Goal: Task Accomplishment & Management: Use online tool/utility

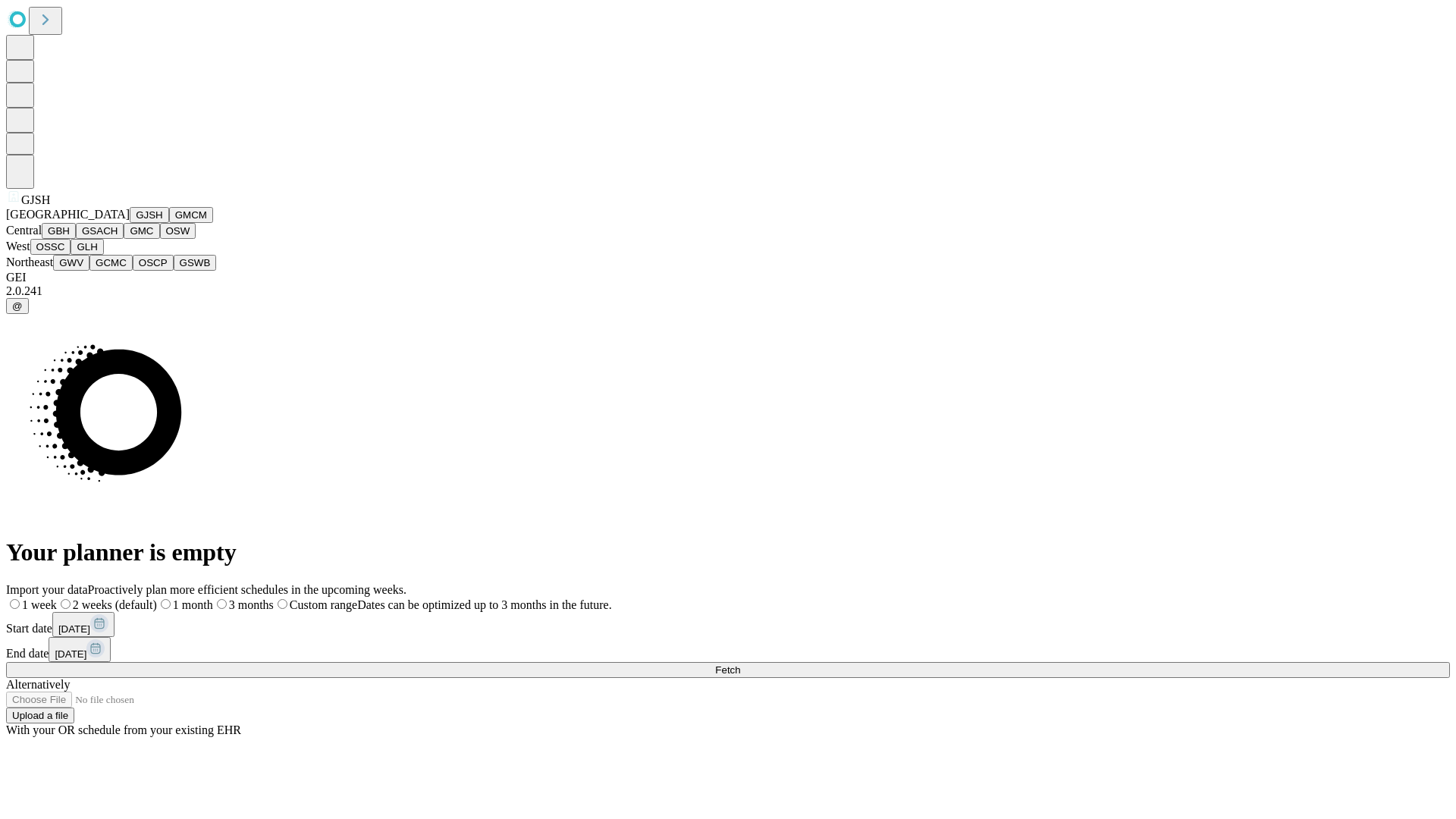
click at [130, 222] on button "GJSH" at bounding box center [150, 215] width 39 height 16
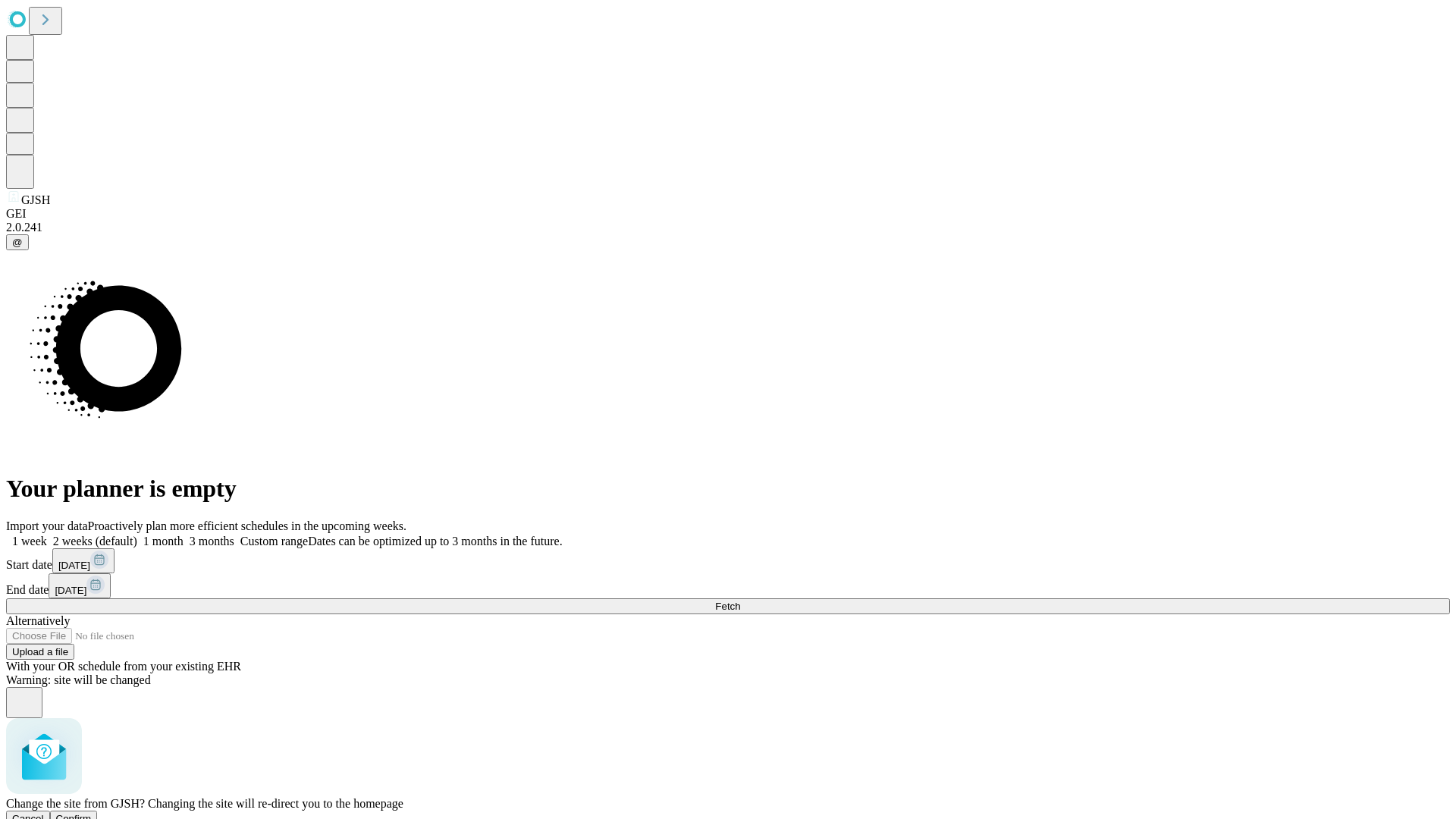
click at [92, 813] on span "Confirm" at bounding box center [74, 818] width 36 height 12
click at [184, 535] on label "1 month" at bounding box center [161, 541] width 47 height 13
click at [740, 600] on span "Fetch" at bounding box center [728, 606] width 25 height 12
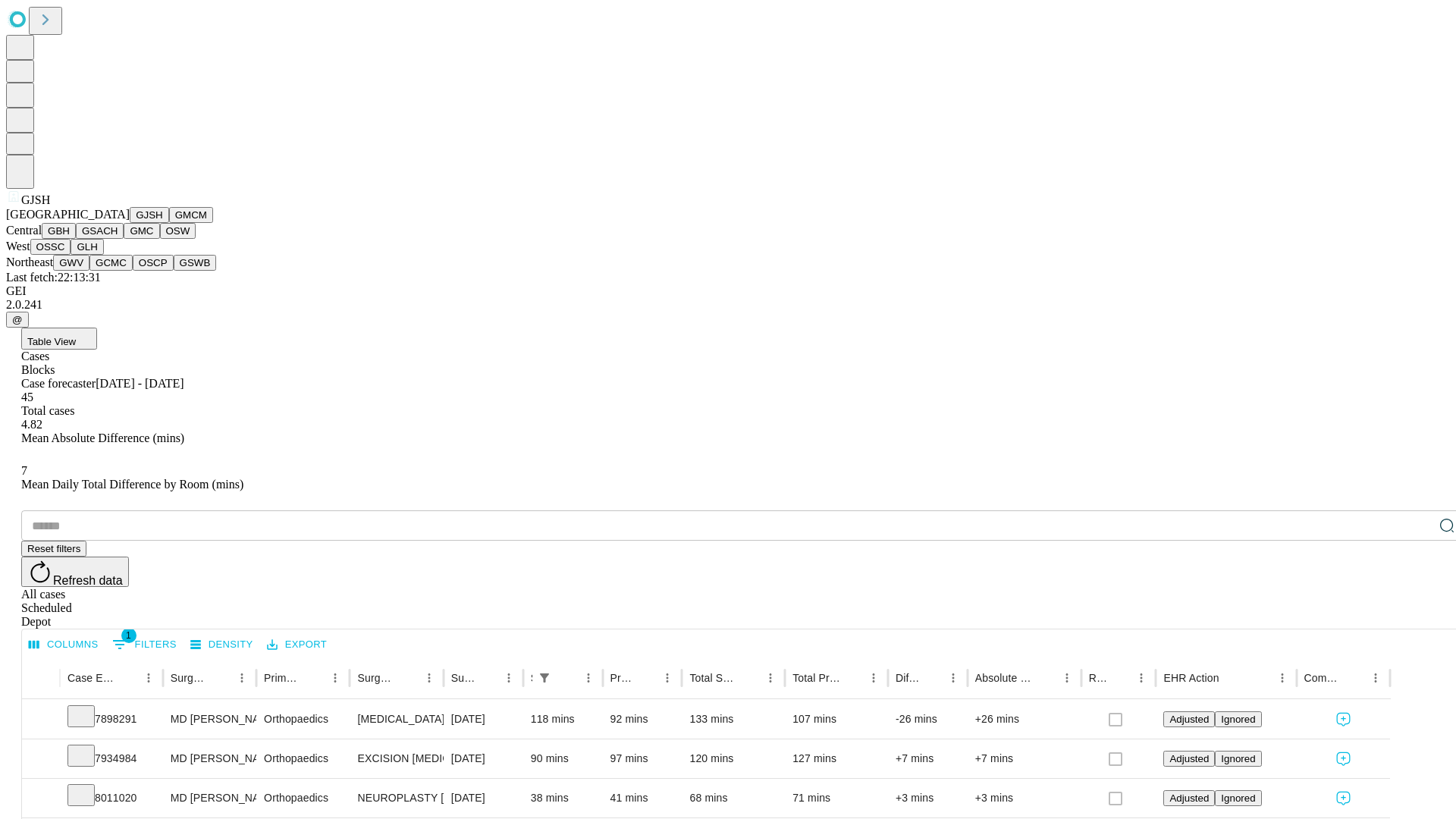
click at [169, 222] on button "GMCM" at bounding box center [190, 215] width 44 height 16
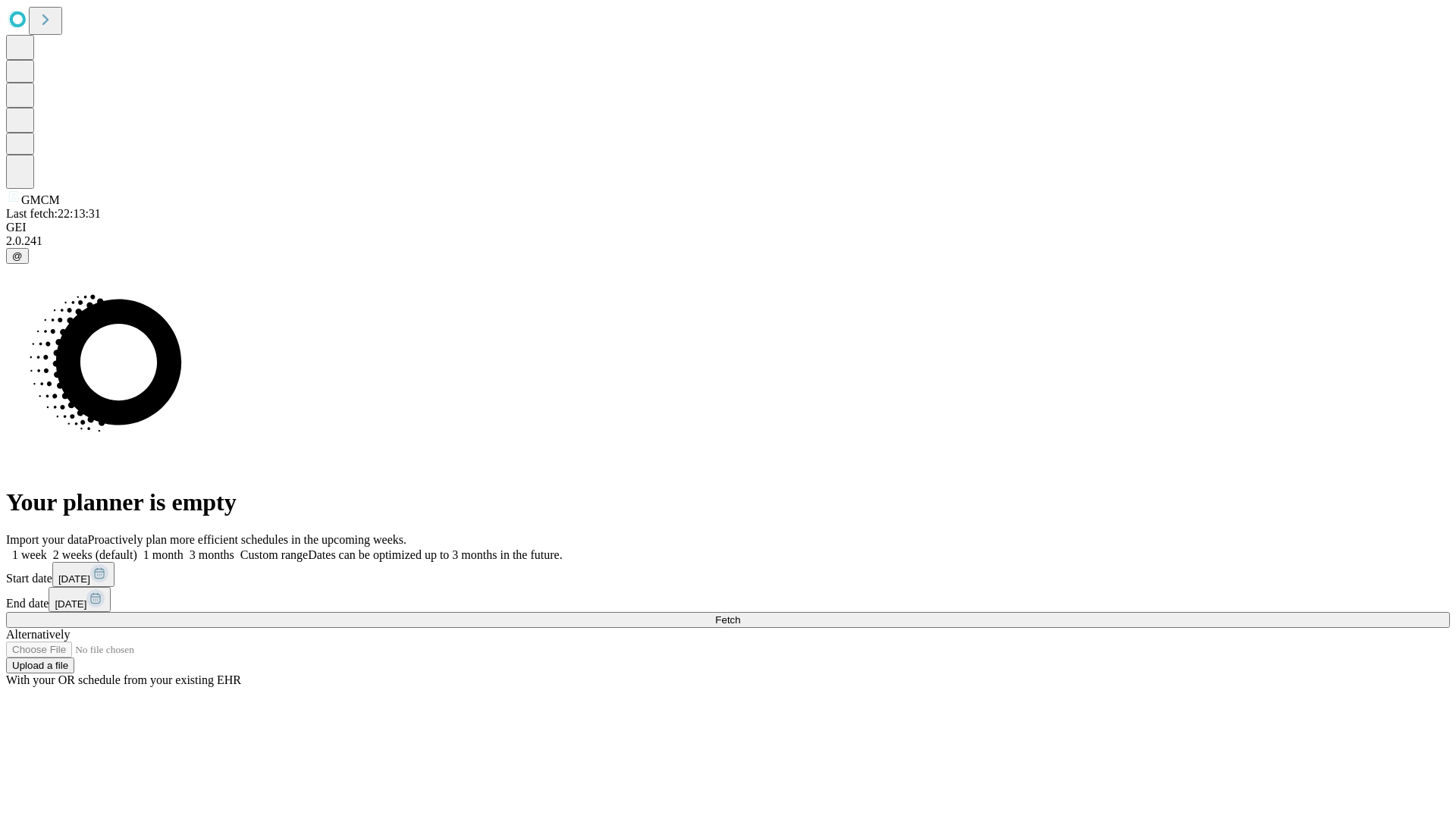
click at [184, 548] on label "1 month" at bounding box center [161, 554] width 47 height 13
click at [740, 614] on span "Fetch" at bounding box center [728, 620] width 25 height 12
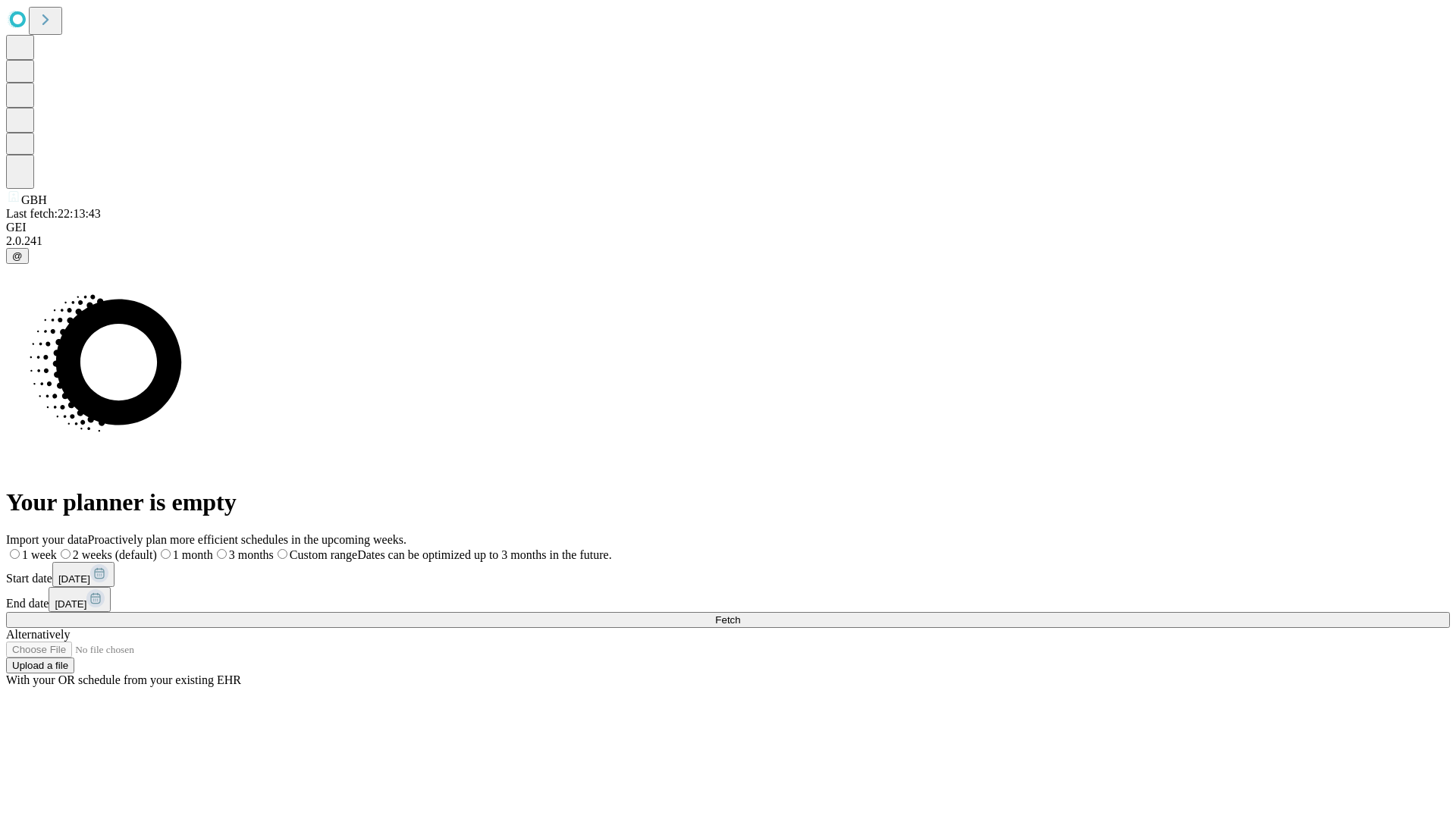
click at [740, 614] on span "Fetch" at bounding box center [728, 620] width 25 height 12
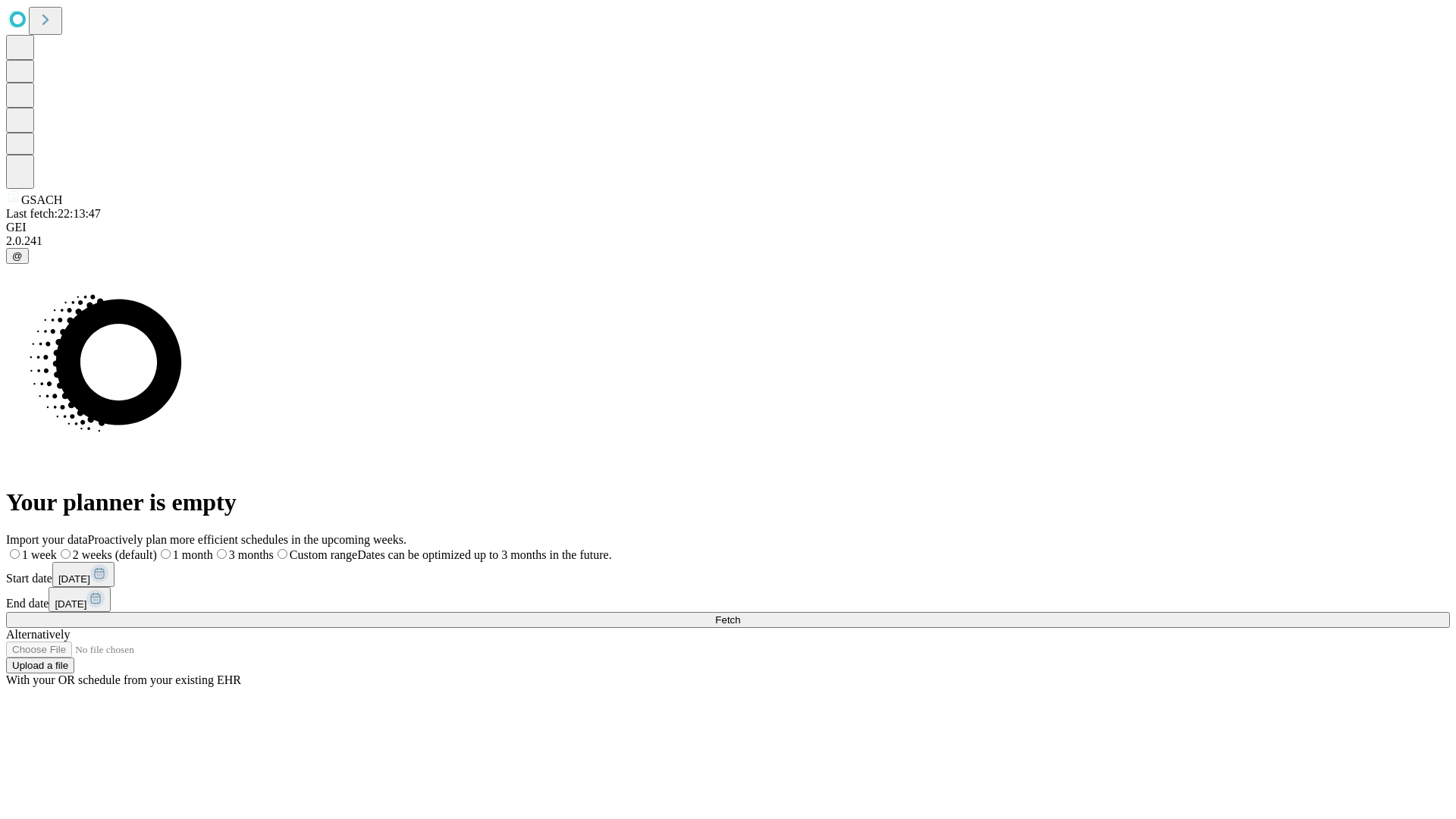
click at [213, 548] on label "1 month" at bounding box center [185, 554] width 57 height 13
click at [740, 614] on span "Fetch" at bounding box center [728, 620] width 25 height 12
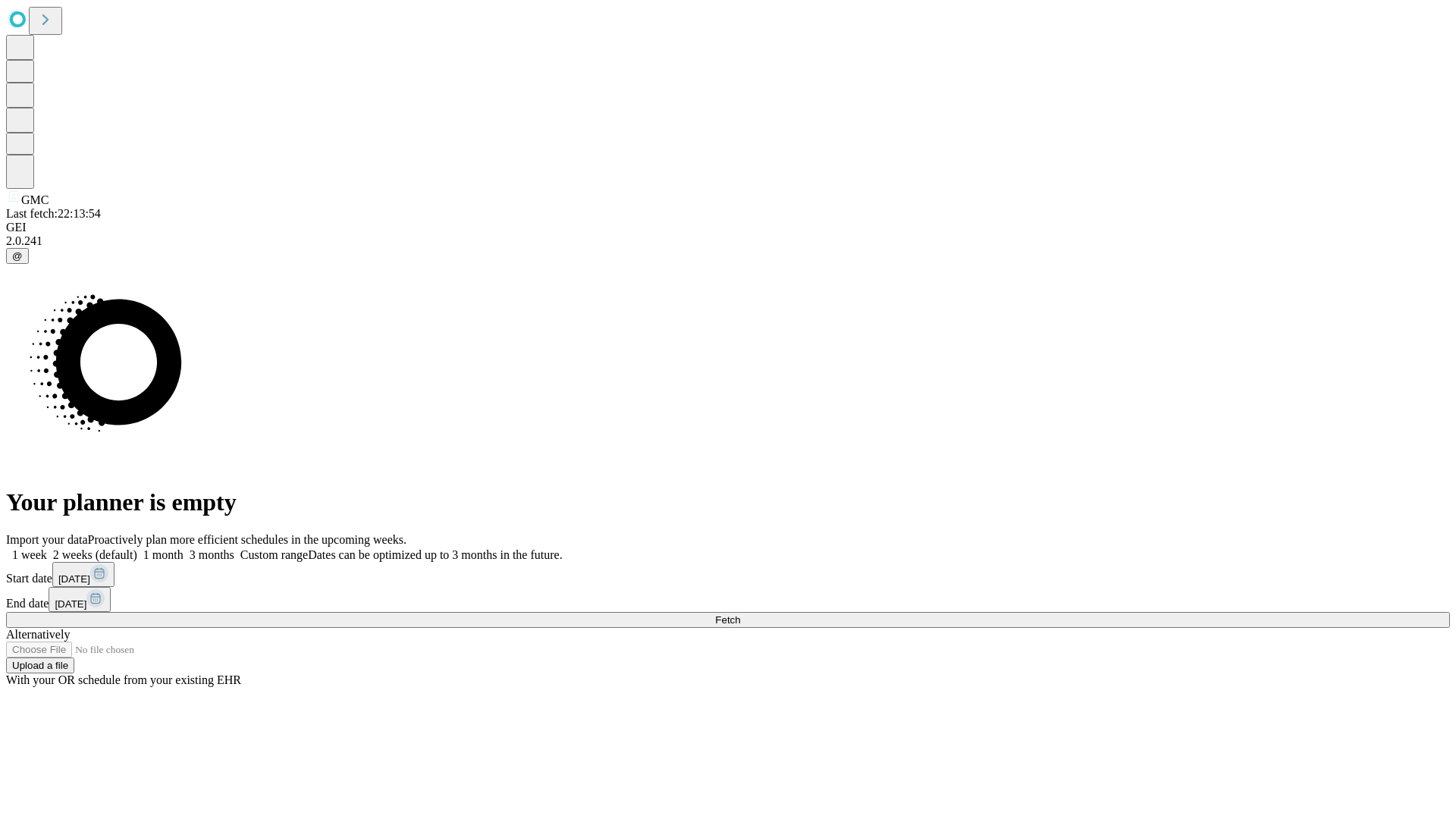
click at [184, 548] on label "1 month" at bounding box center [161, 554] width 47 height 13
click at [740, 614] on span "Fetch" at bounding box center [728, 620] width 25 height 12
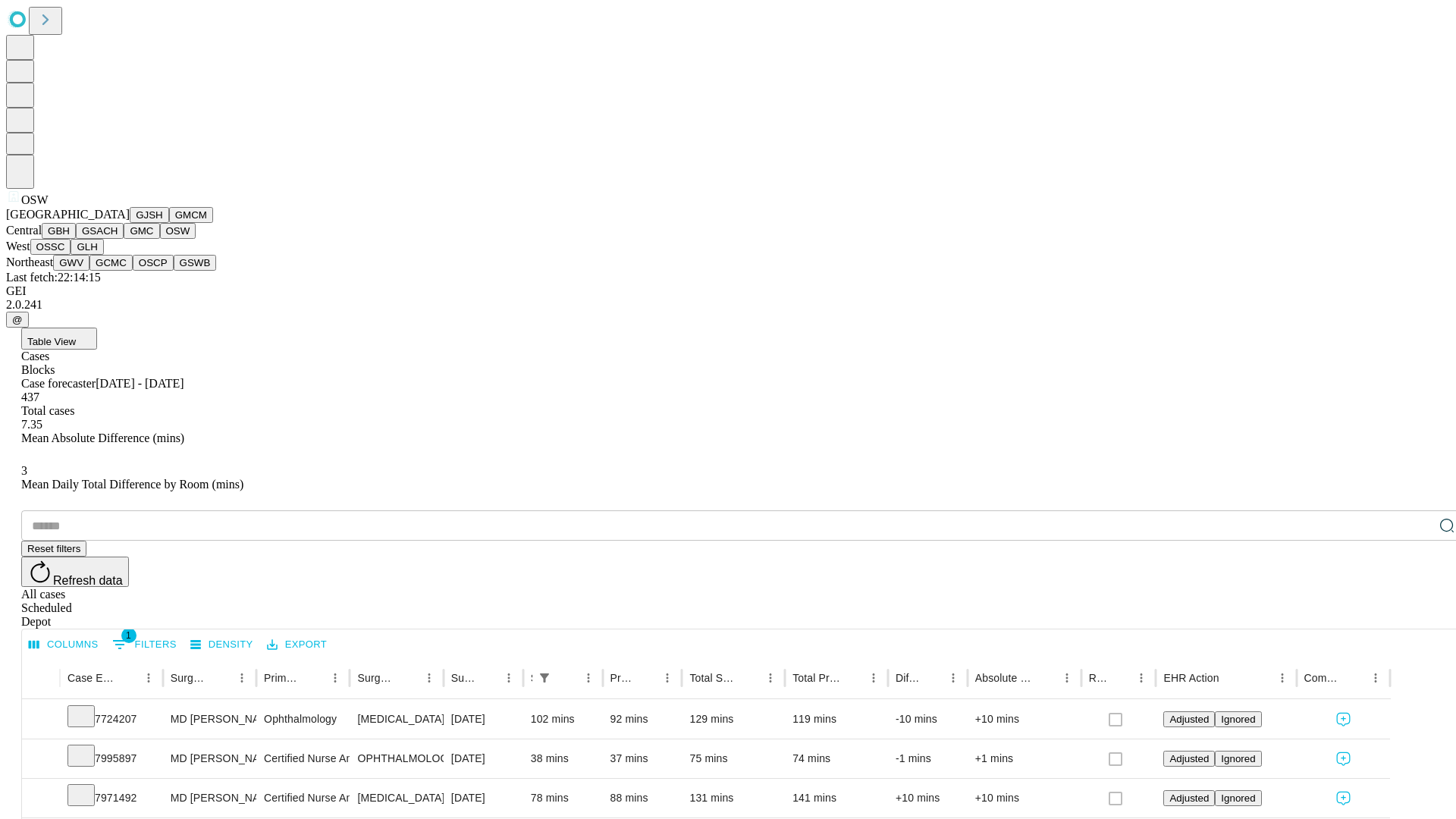
click at [71, 255] on button "OSSC" at bounding box center [51, 247] width 41 height 16
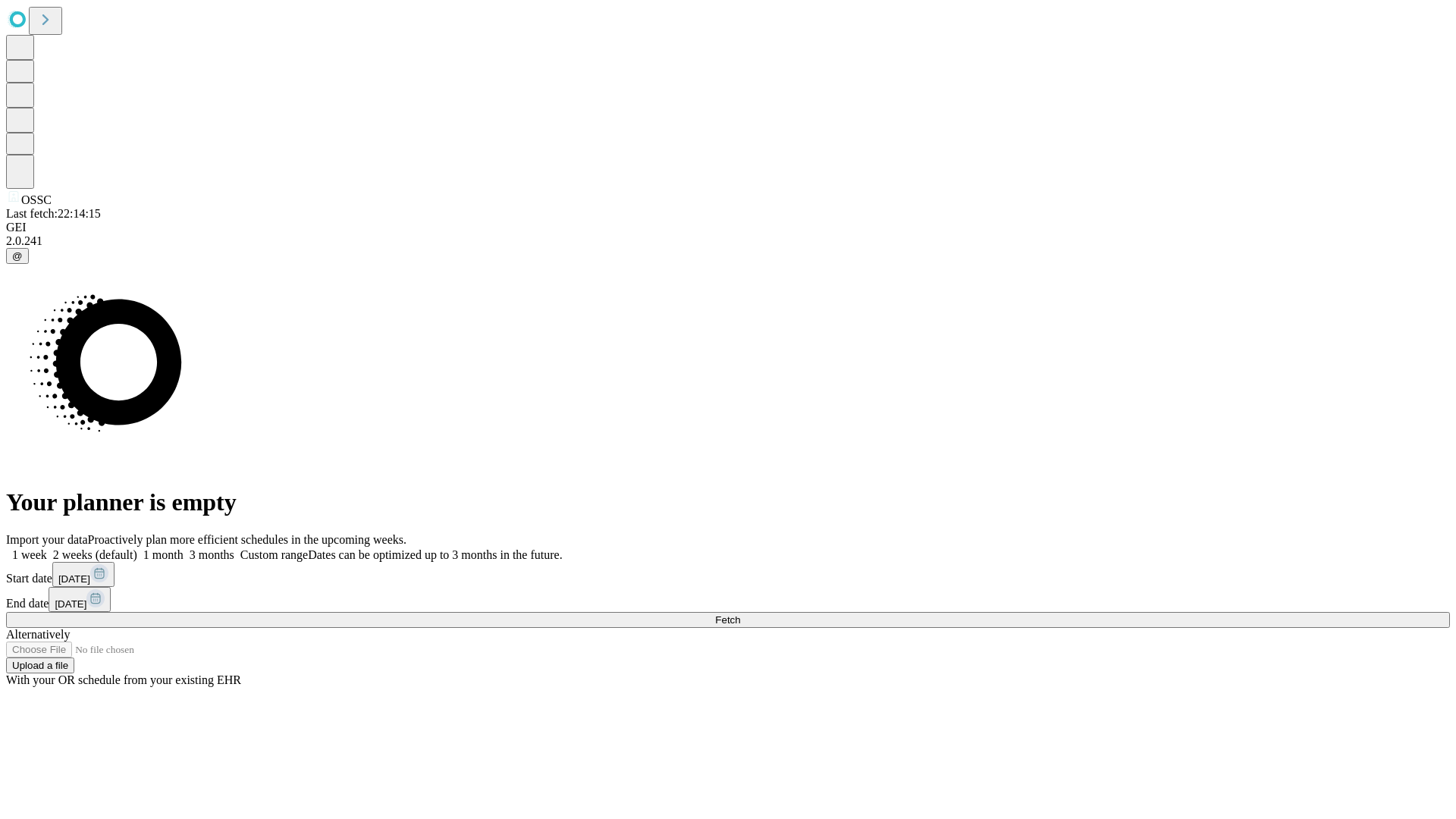
click at [184, 548] on label "1 month" at bounding box center [161, 554] width 47 height 13
click at [740, 614] on span "Fetch" at bounding box center [728, 620] width 25 height 12
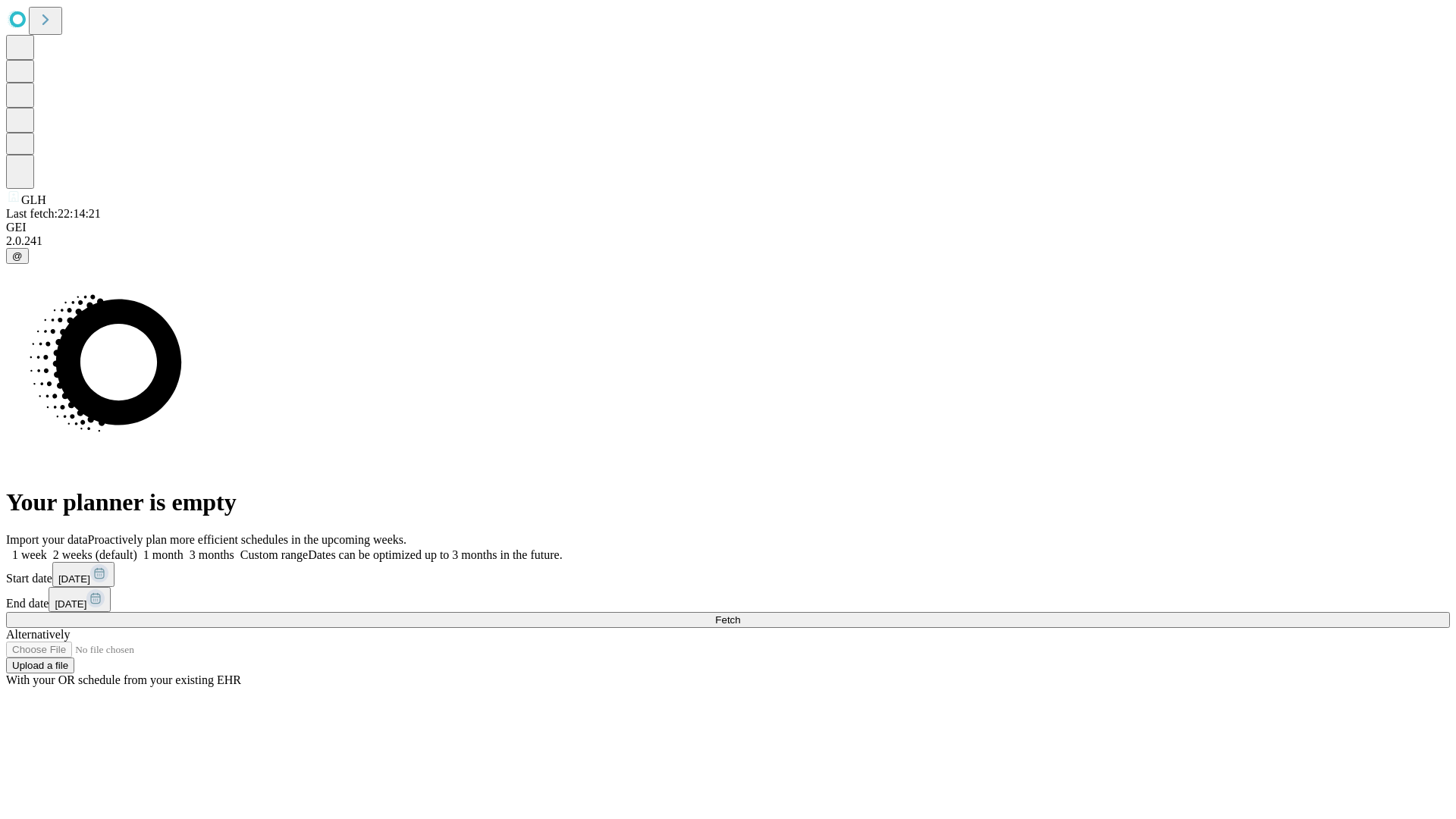
click at [184, 548] on label "1 month" at bounding box center [161, 554] width 47 height 13
click at [740, 614] on span "Fetch" at bounding box center [728, 620] width 25 height 12
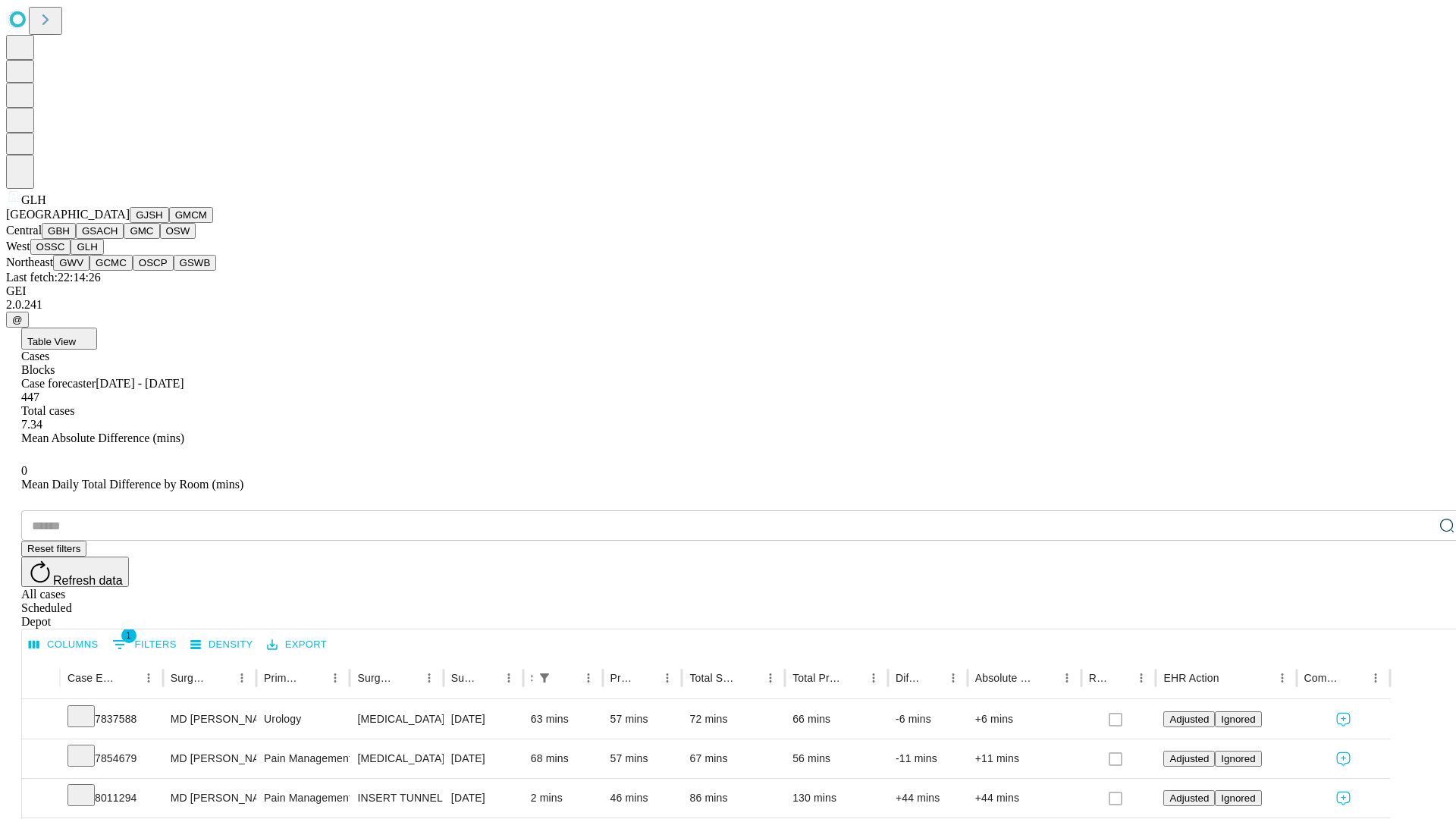
click at [90, 271] on button "GWV" at bounding box center [71, 263] width 37 height 16
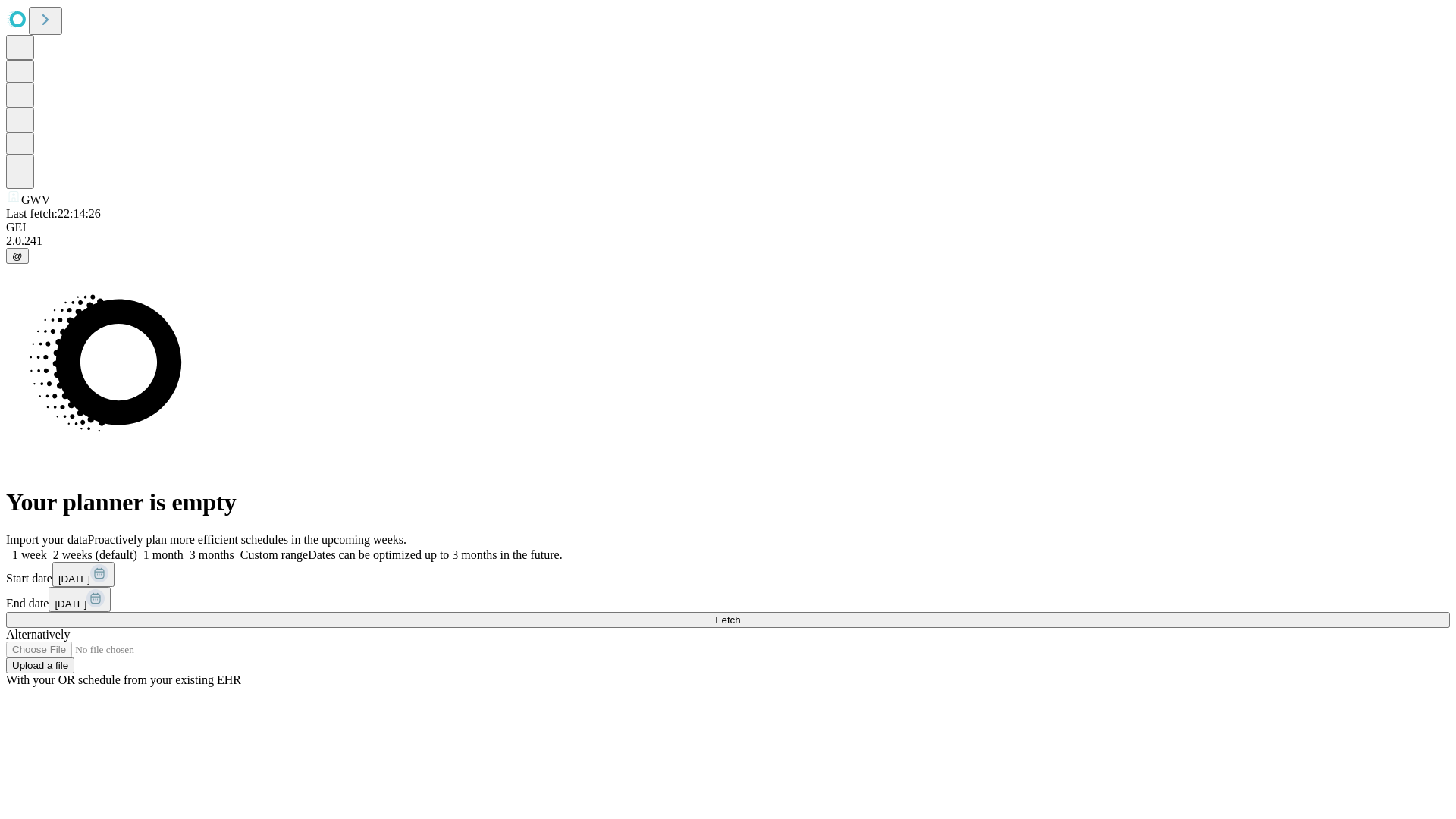
click at [184, 548] on label "1 month" at bounding box center [161, 554] width 47 height 13
click at [740, 614] on span "Fetch" at bounding box center [728, 620] width 25 height 12
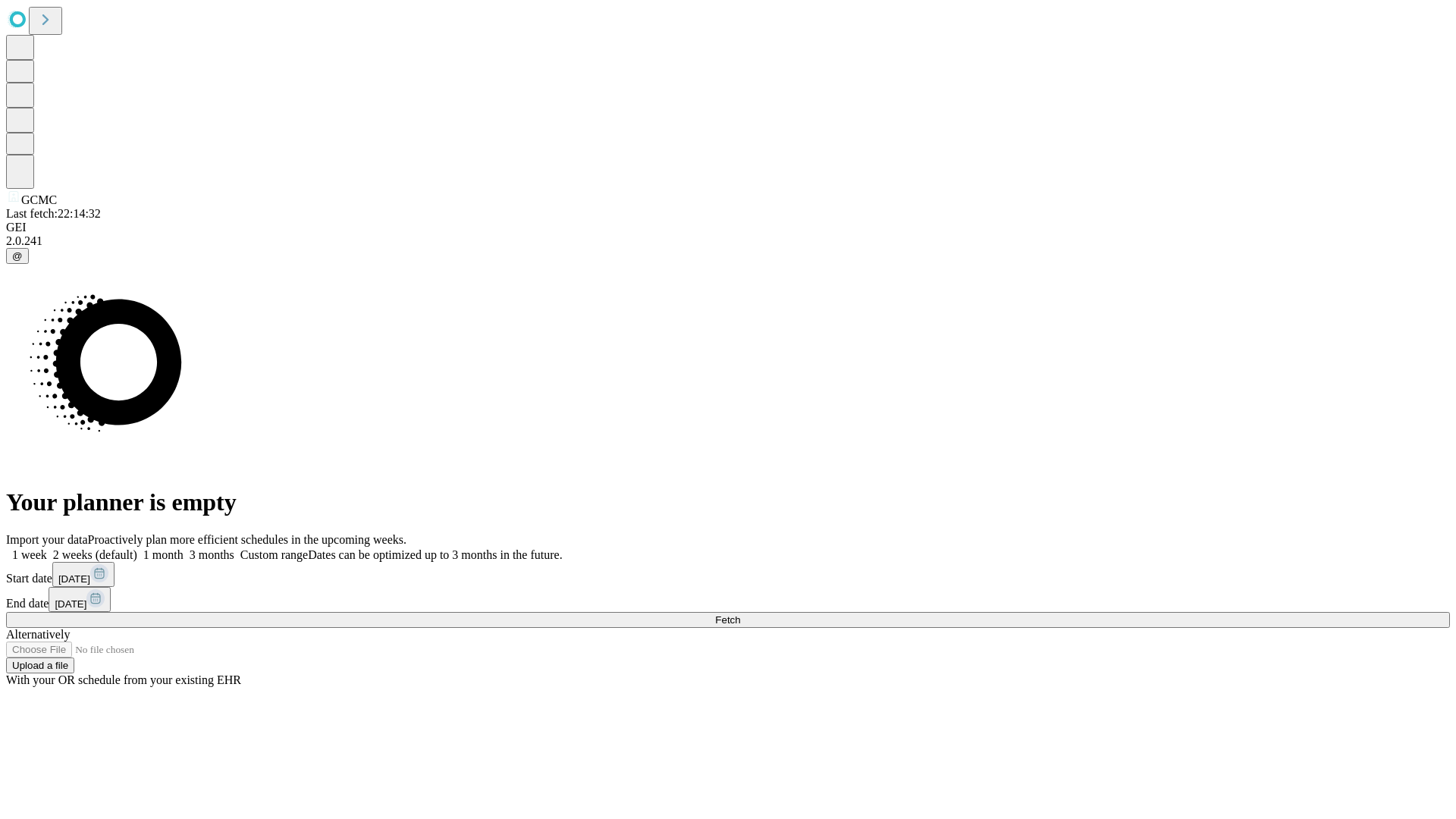
click at [740, 614] on span "Fetch" at bounding box center [728, 620] width 25 height 12
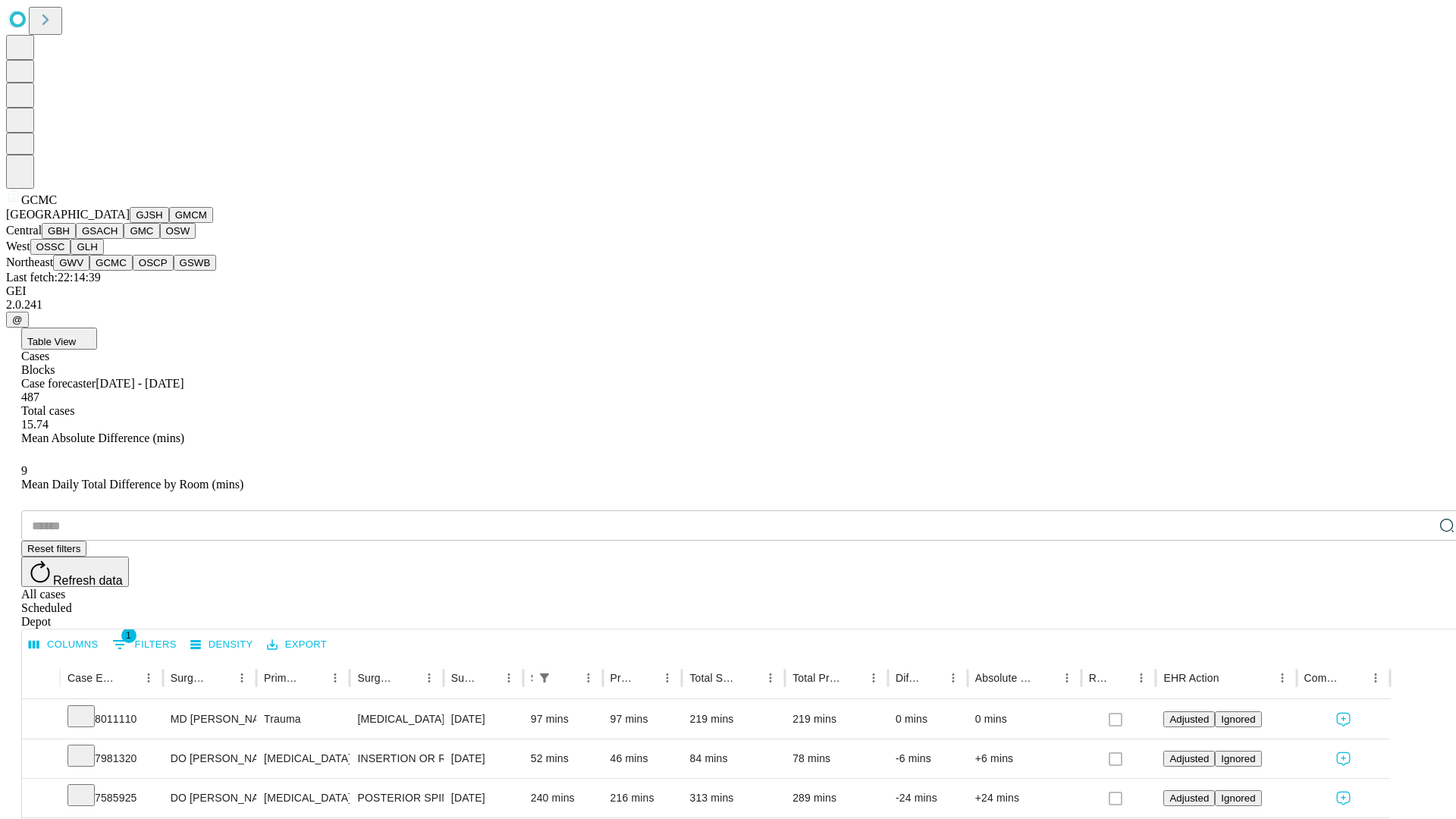
click at [133, 271] on button "OSCP" at bounding box center [153, 263] width 41 height 16
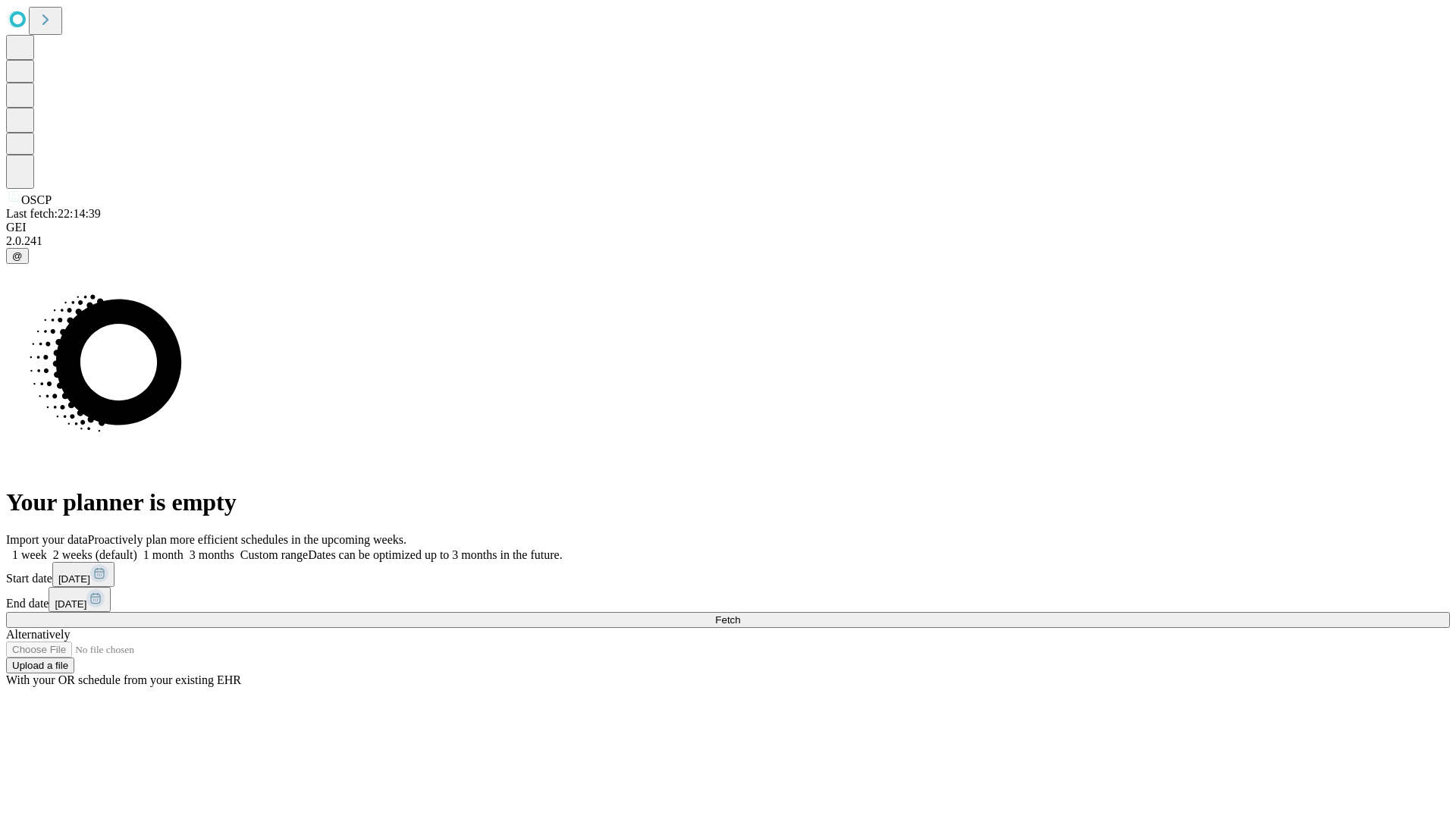
click at [184, 548] on label "1 month" at bounding box center [161, 554] width 47 height 13
click at [740, 614] on span "Fetch" at bounding box center [728, 620] width 25 height 12
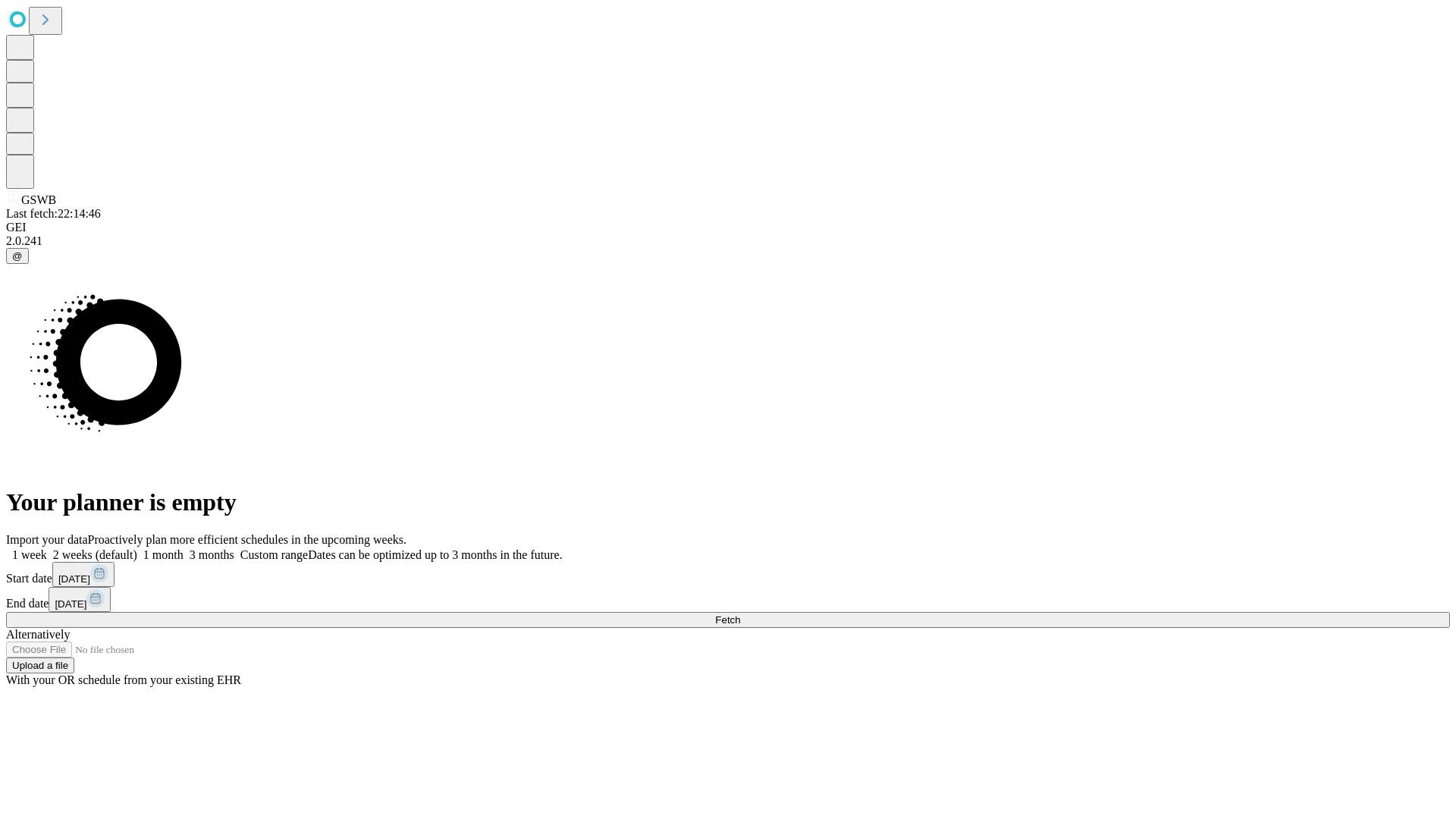
click at [184, 548] on label "1 month" at bounding box center [161, 554] width 47 height 13
click at [740, 614] on span "Fetch" at bounding box center [728, 620] width 25 height 12
